Goal: Find specific page/section: Find specific page/section

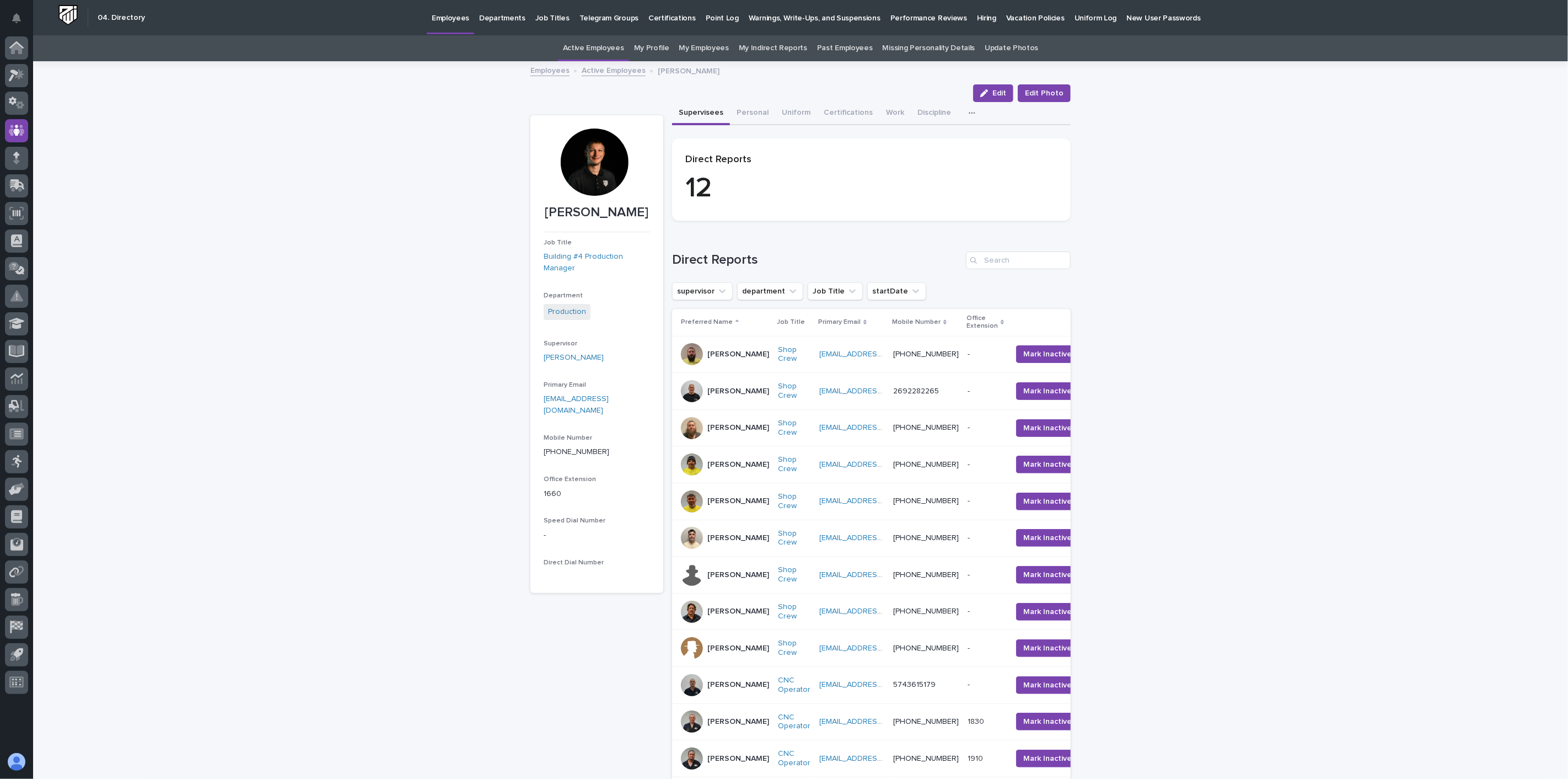
click at [547, 73] on link "Employees" at bounding box center [550, 69] width 39 height 12
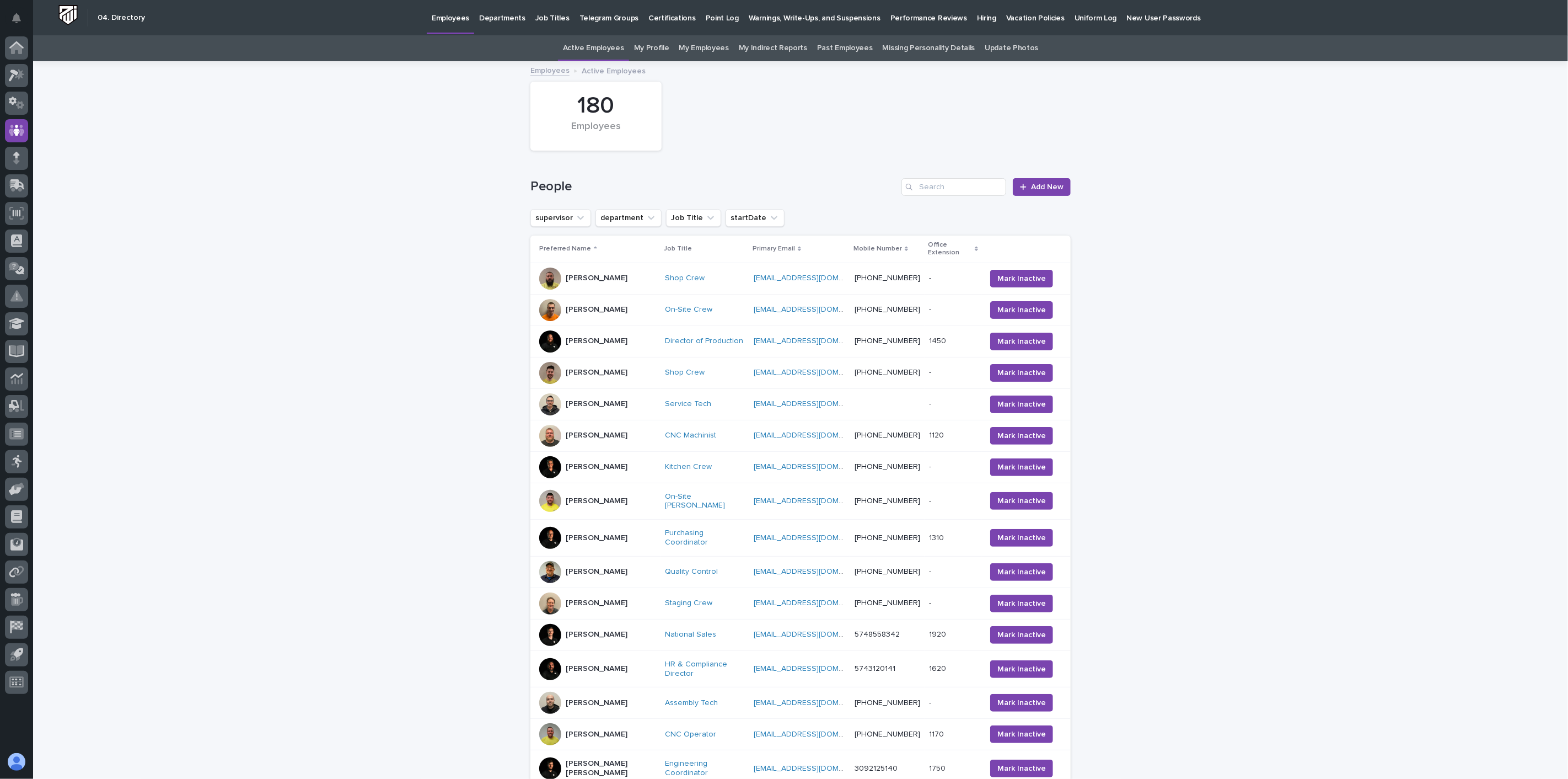
click at [953, 206] on div "People Add New" at bounding box center [800, 182] width 541 height 53
click at [955, 190] on input "Search" at bounding box center [953, 187] width 105 height 18
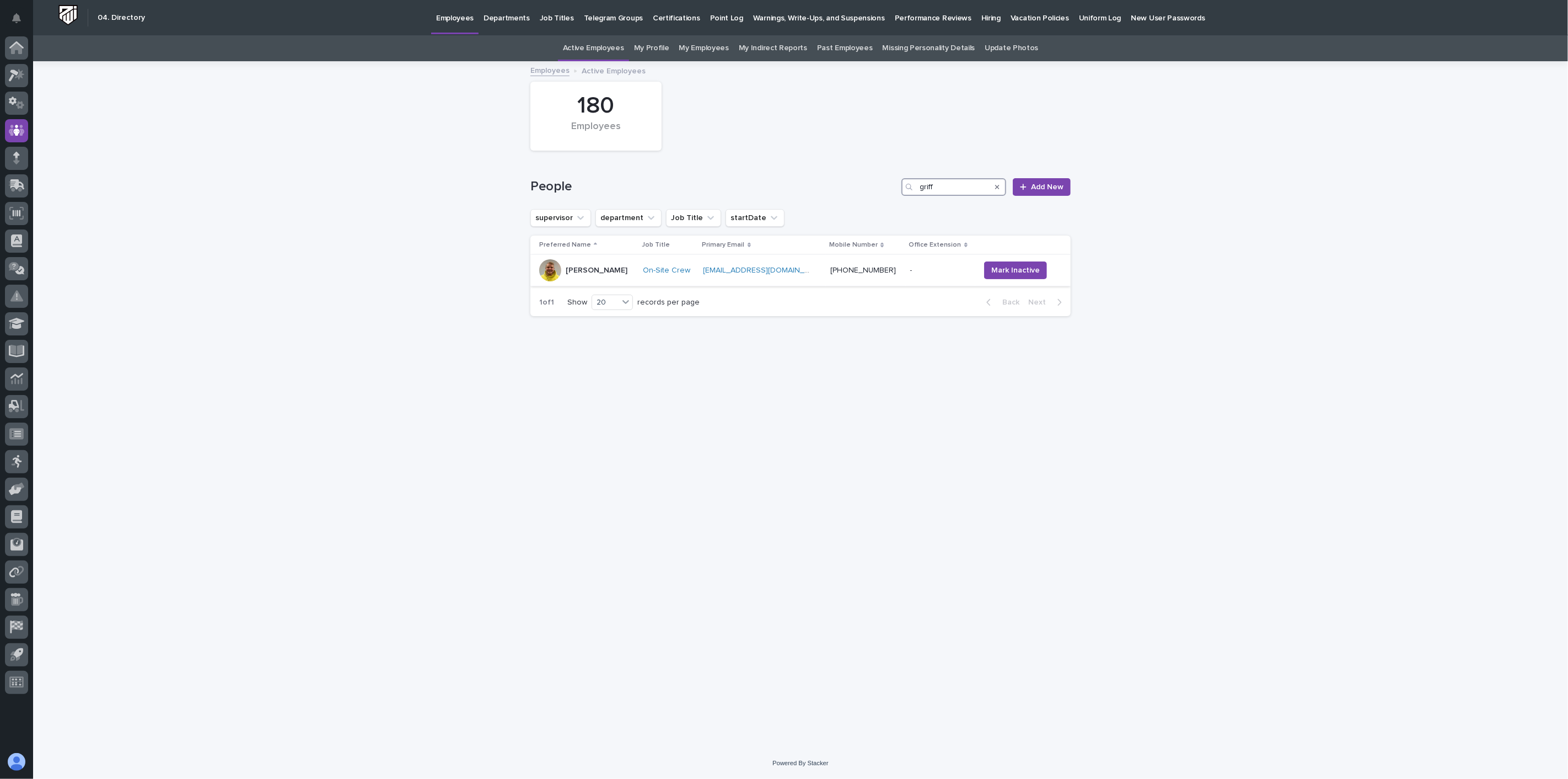
type input "griff"
click at [630, 284] on td "[PERSON_NAME]" at bounding box center [584, 270] width 109 height 31
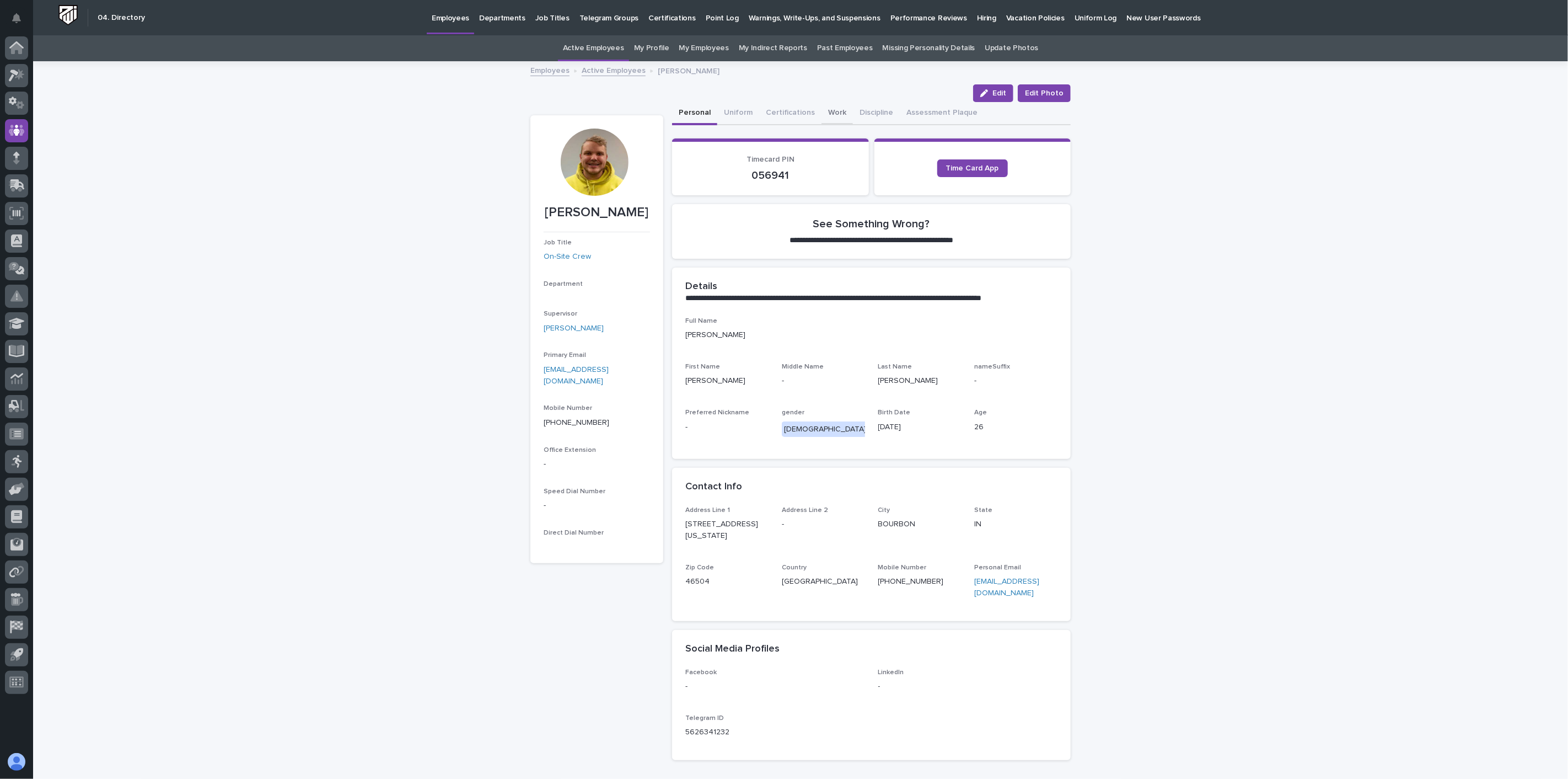
click at [832, 107] on button "Work" at bounding box center [837, 113] width 31 height 23
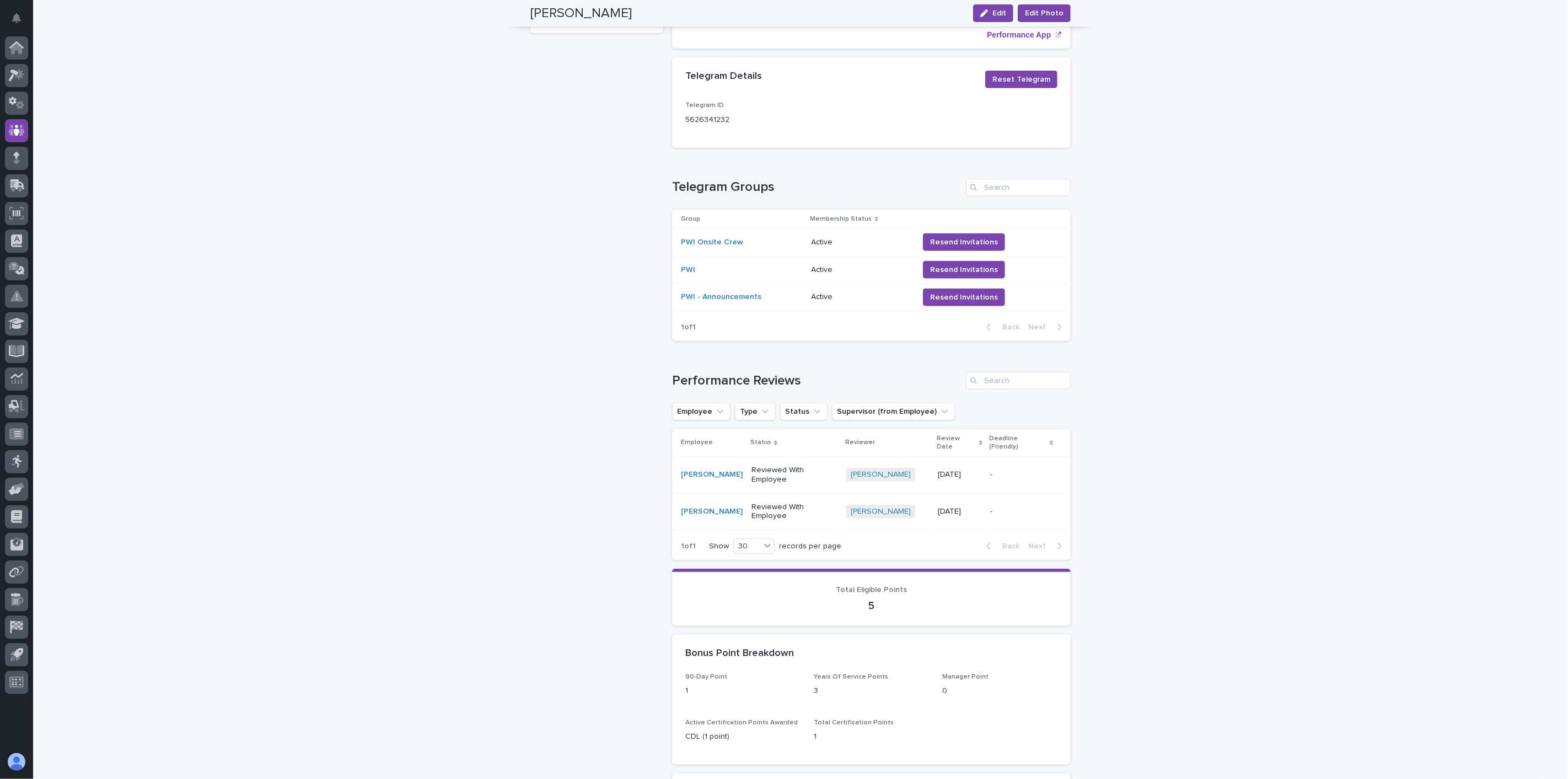
scroll to position [551, 0]
